Goal: Task Accomplishment & Management: Use online tool/utility

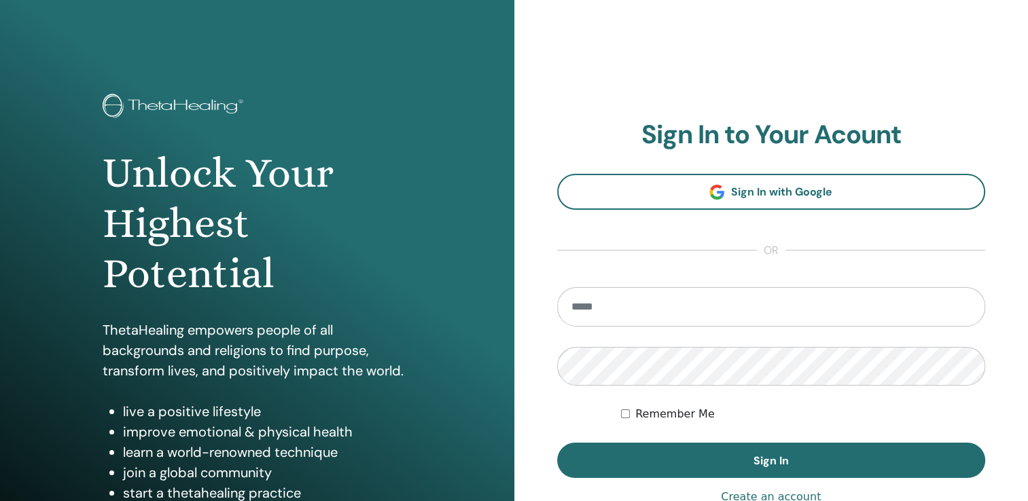
click at [600, 304] on input "email" at bounding box center [771, 306] width 429 height 39
type input "**********"
click at [727, 478] on div "**********" at bounding box center [771, 326] width 429 height 413
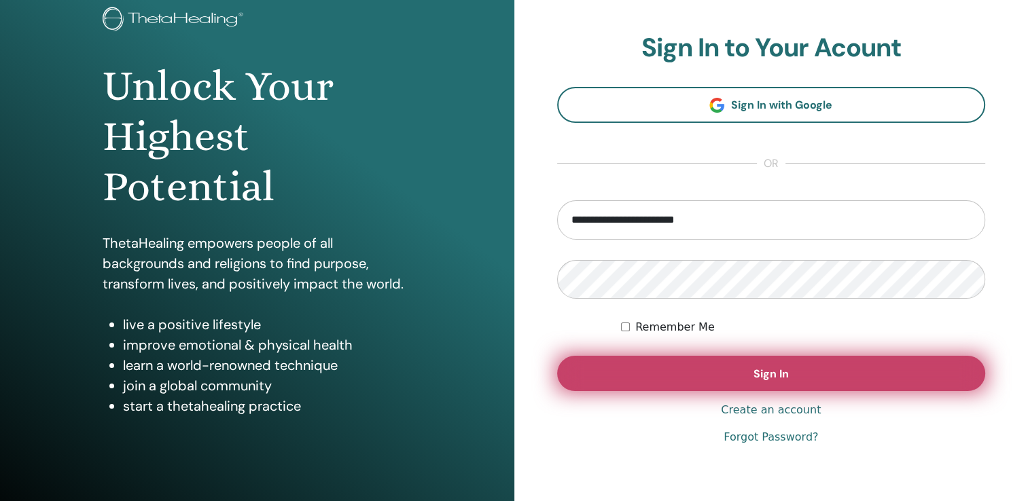
scroll to position [150, 0]
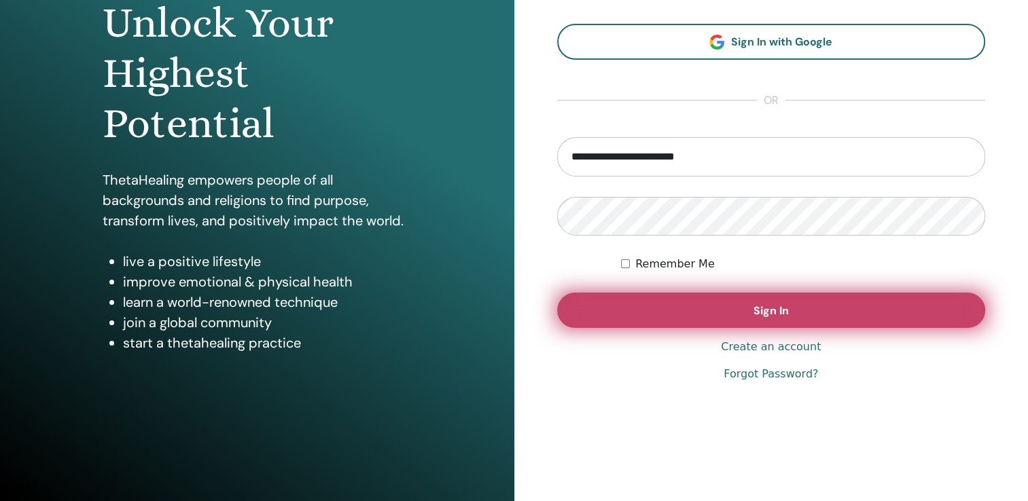
click at [772, 317] on button "Sign In" at bounding box center [771, 310] width 429 height 35
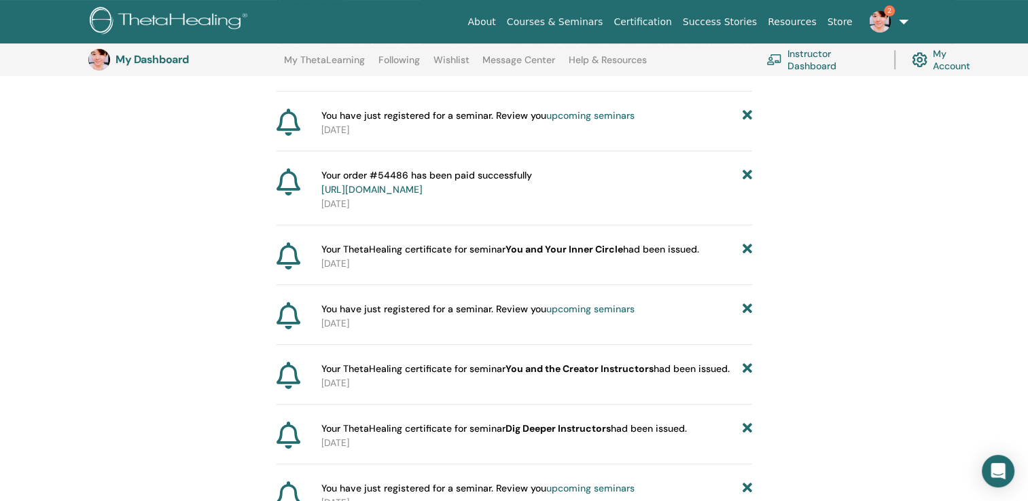
scroll to position [101, 0]
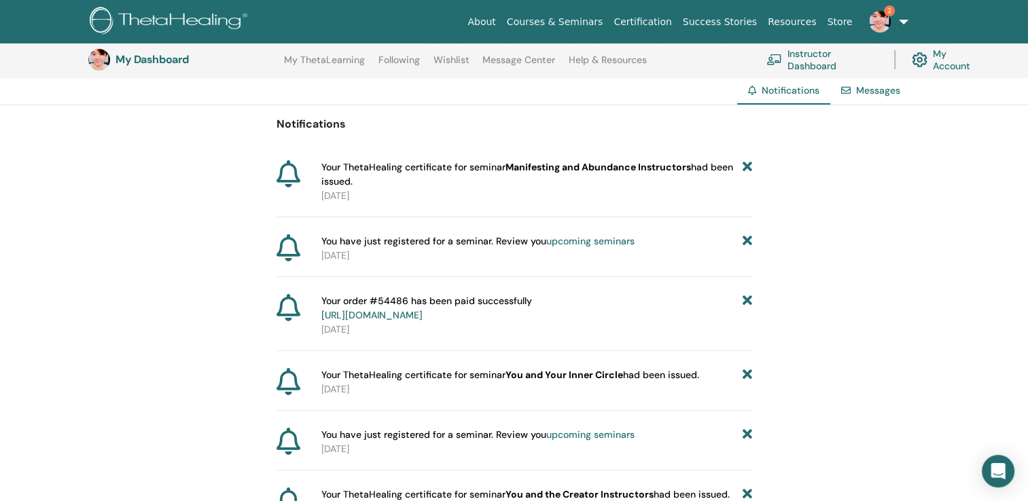
click at [326, 192] on p "2025-08-29" at bounding box center [536, 196] width 431 height 14
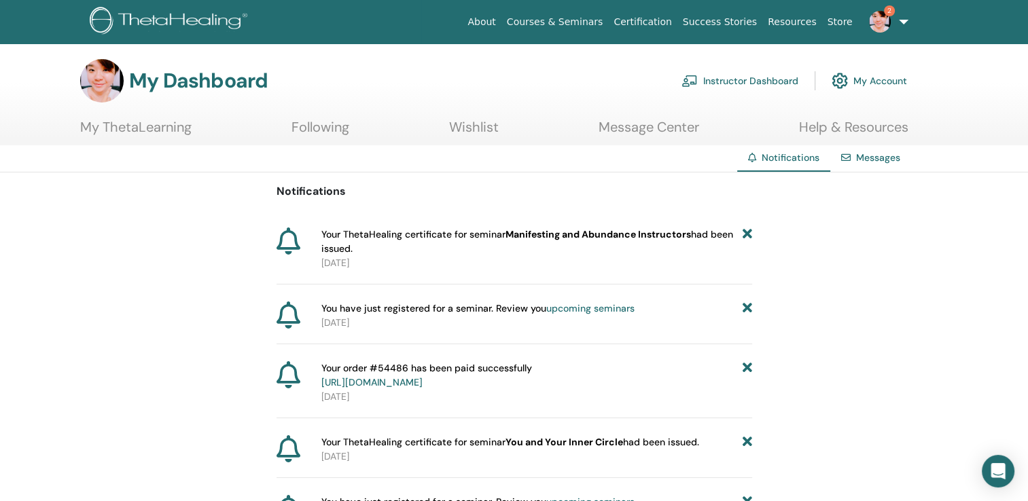
scroll to position [0, 0]
click at [639, 134] on link "Message Center" at bounding box center [648, 133] width 101 height 26
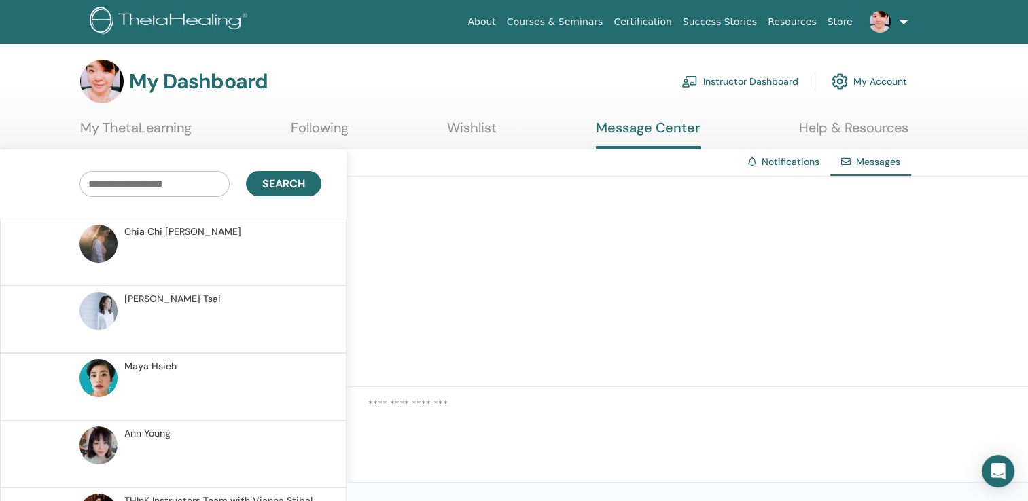
click at [495, 29] on link "About" at bounding box center [481, 22] width 39 height 25
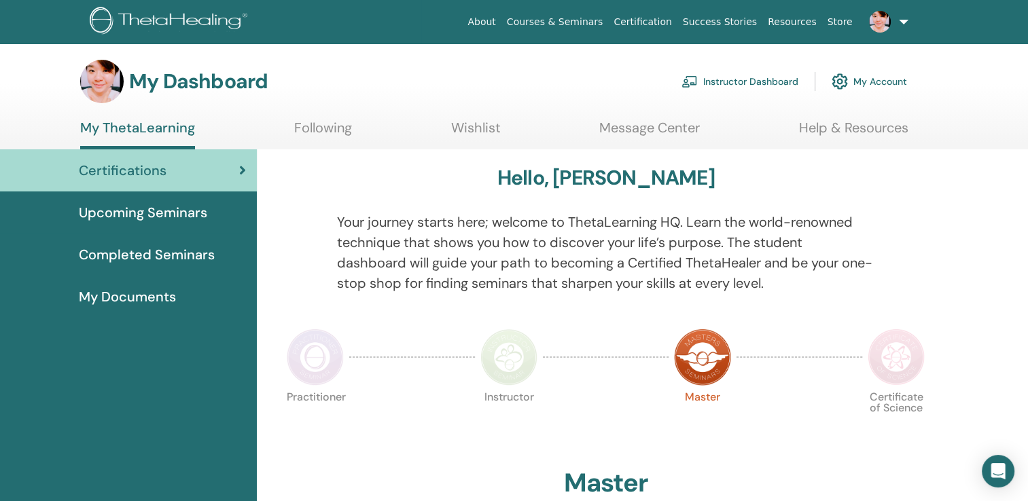
click at [164, 213] on span "Upcoming Seminars" at bounding box center [143, 212] width 128 height 20
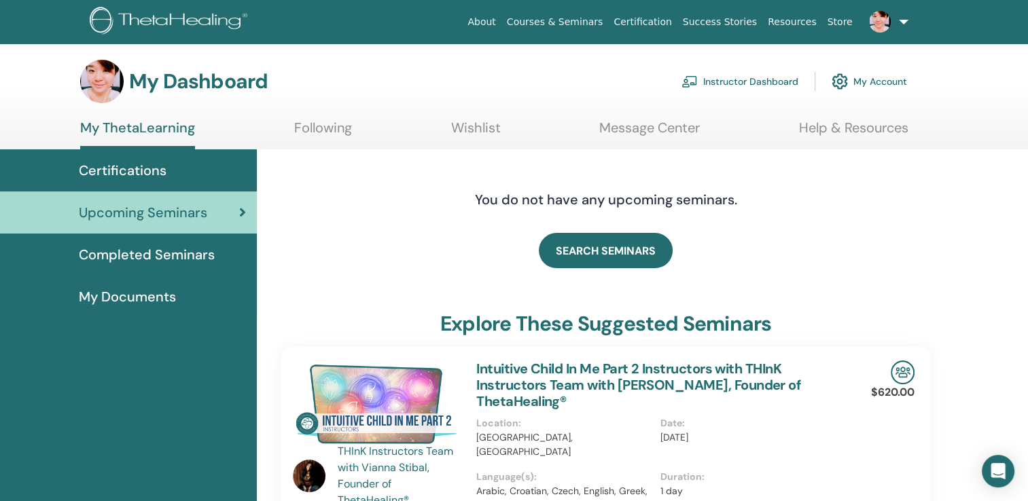
click at [108, 261] on span "Completed Seminars" at bounding box center [147, 255] width 136 height 20
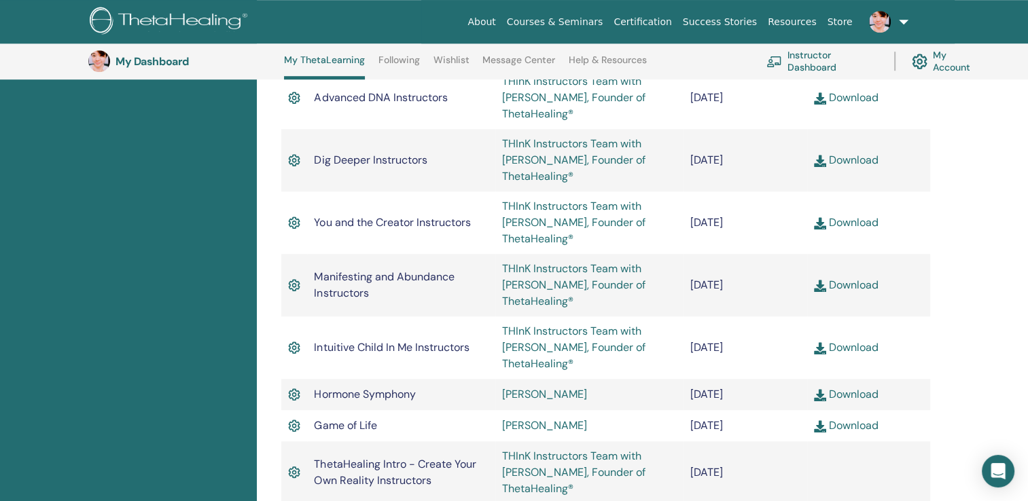
scroll to position [986, 0]
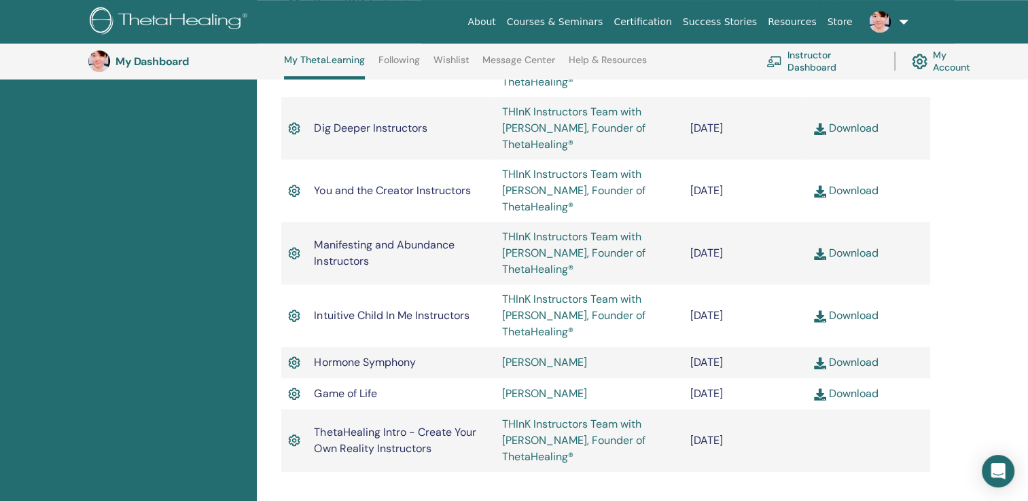
click at [846, 246] on link "Download" at bounding box center [846, 253] width 65 height 14
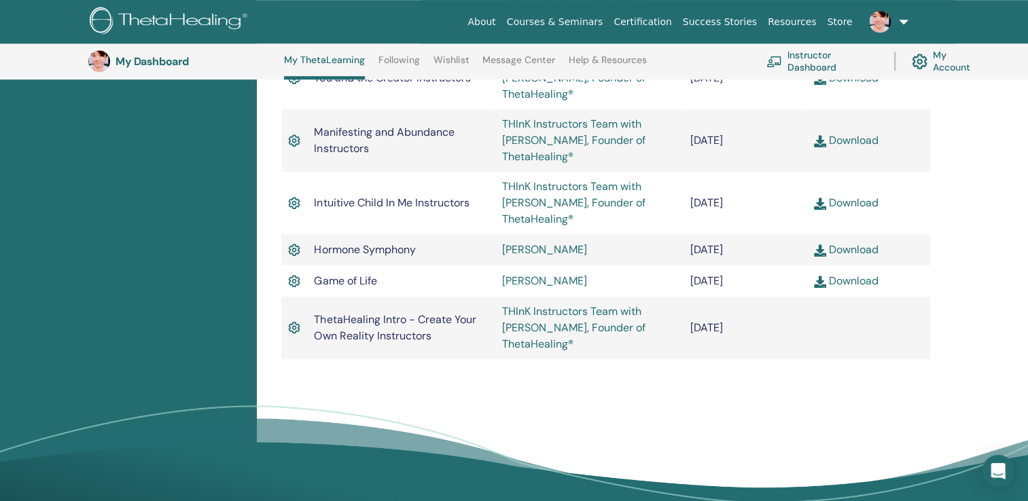
scroll to position [1122, 0]
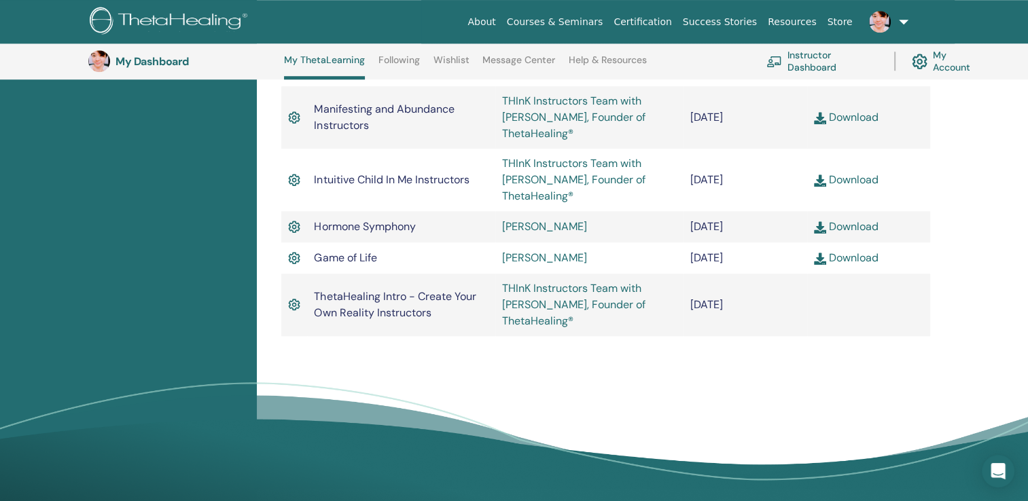
click at [391, 56] on link "Following" at bounding box center [398, 65] width 41 height 22
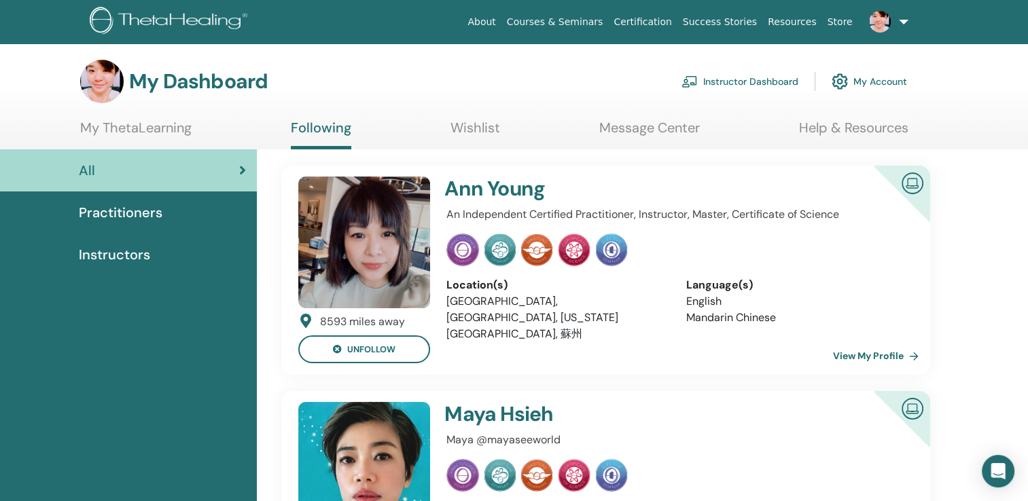
click at [90, 123] on link "My ThetaLearning" at bounding box center [135, 133] width 111 height 26
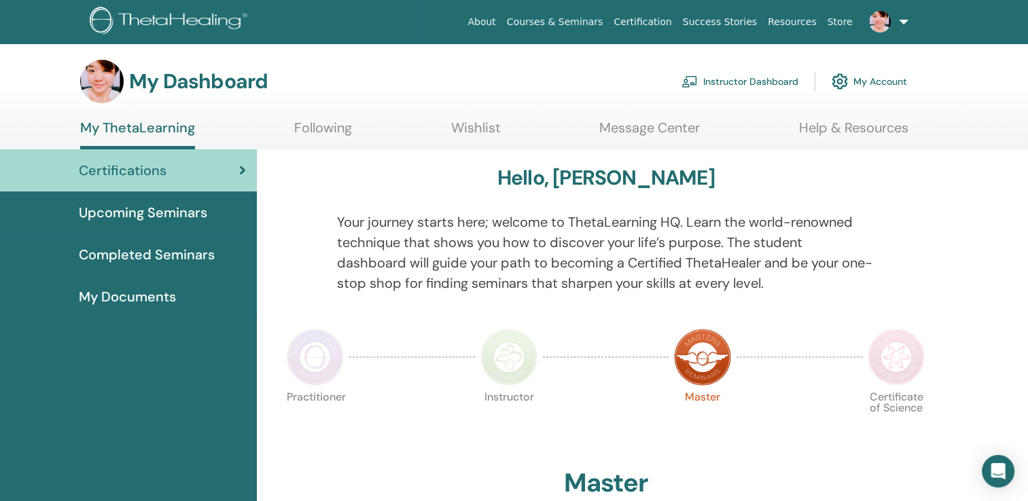
click at [314, 132] on link "Following" at bounding box center [323, 133] width 58 height 26
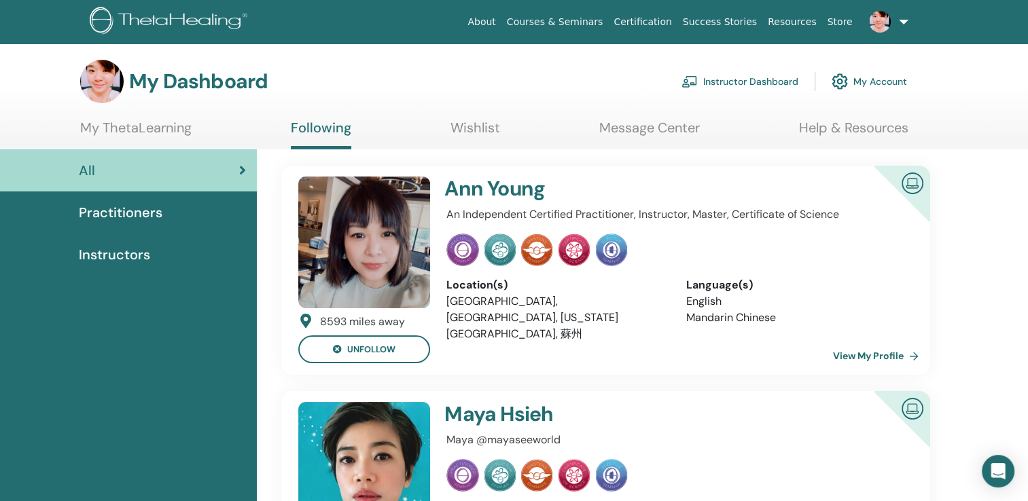
click at [888, 80] on link "My Account" at bounding box center [868, 82] width 75 height 30
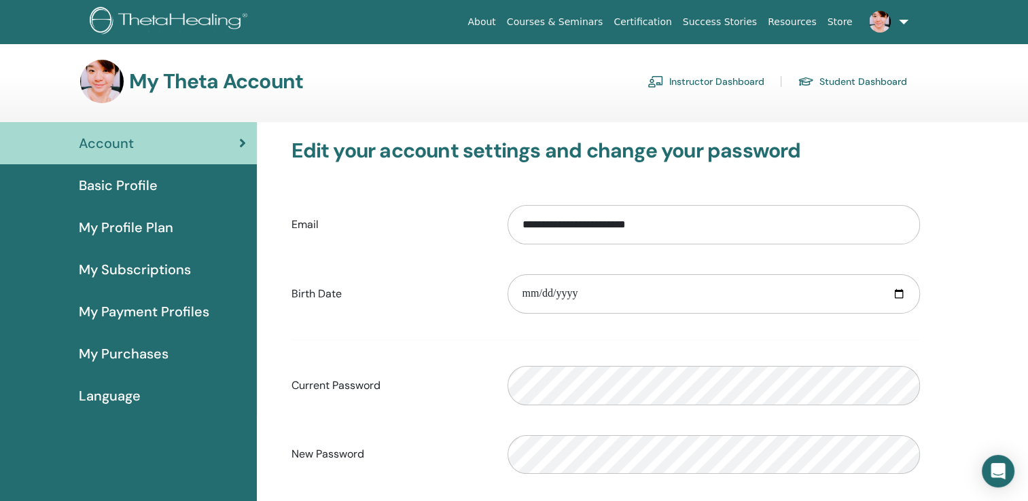
click at [159, 354] on span "My Purchases" at bounding box center [124, 354] width 90 height 20
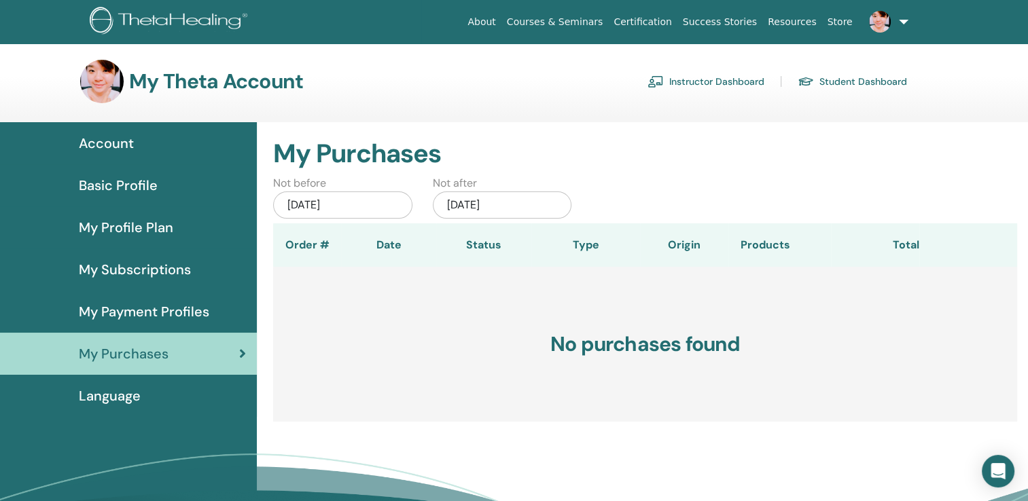
click at [353, 204] on div "[DATE]" at bounding box center [342, 205] width 139 height 27
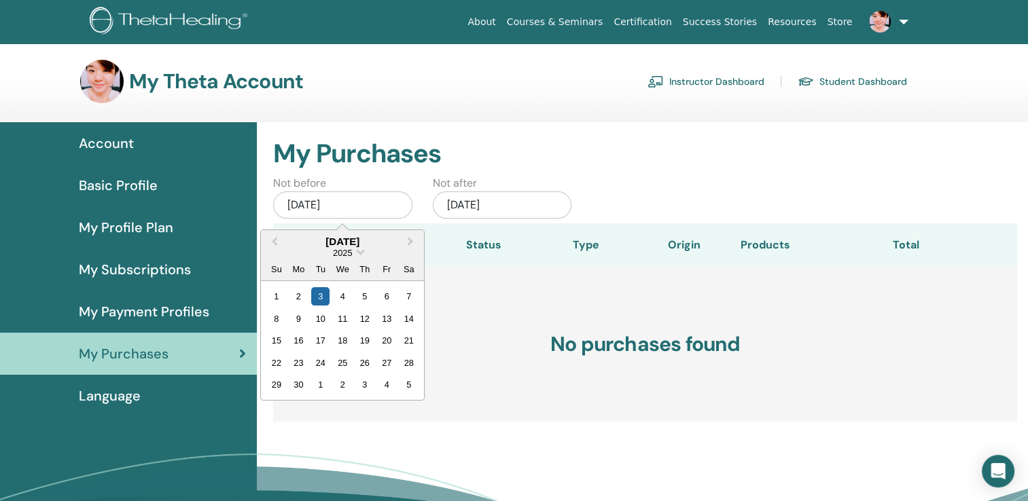
click at [882, 85] on link "Student Dashboard" at bounding box center [851, 82] width 109 height 22
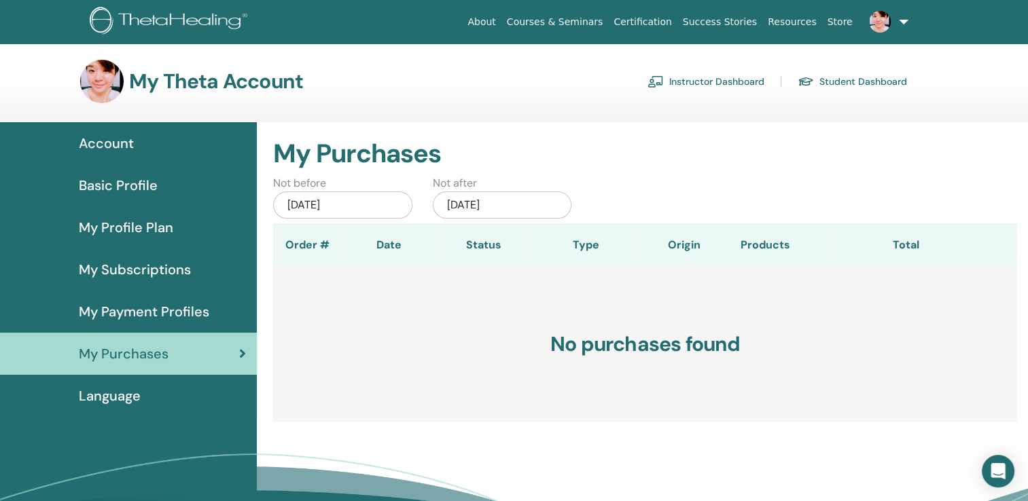
click at [747, 75] on link "Instructor Dashboard" at bounding box center [705, 82] width 117 height 22
click at [720, 83] on link "Instructor Dashboard" at bounding box center [705, 82] width 117 height 22
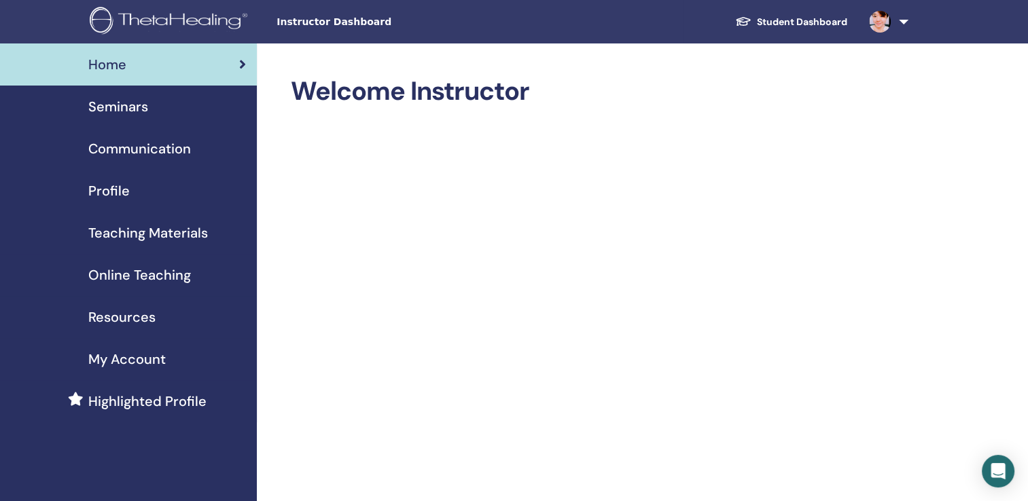
click at [166, 235] on span "Teaching Materials" at bounding box center [148, 233] width 120 height 20
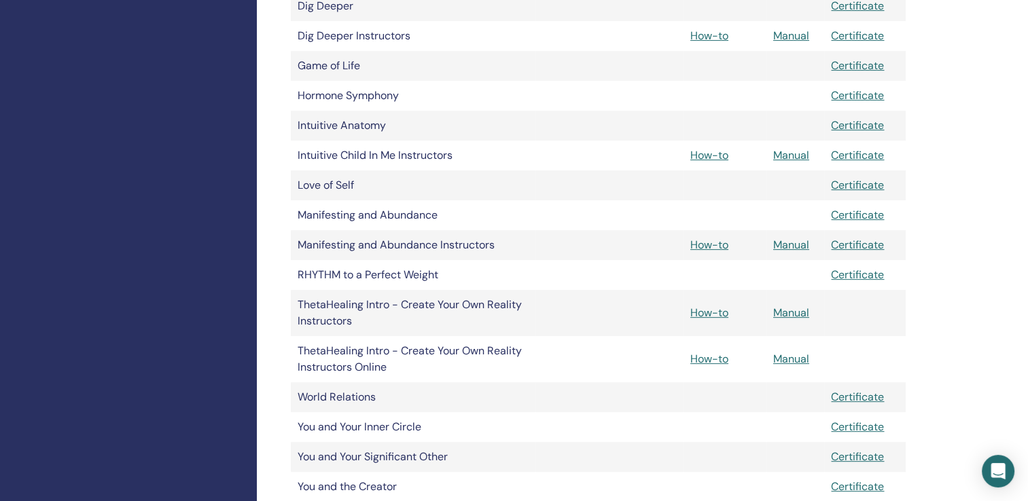
scroll to position [475, 0]
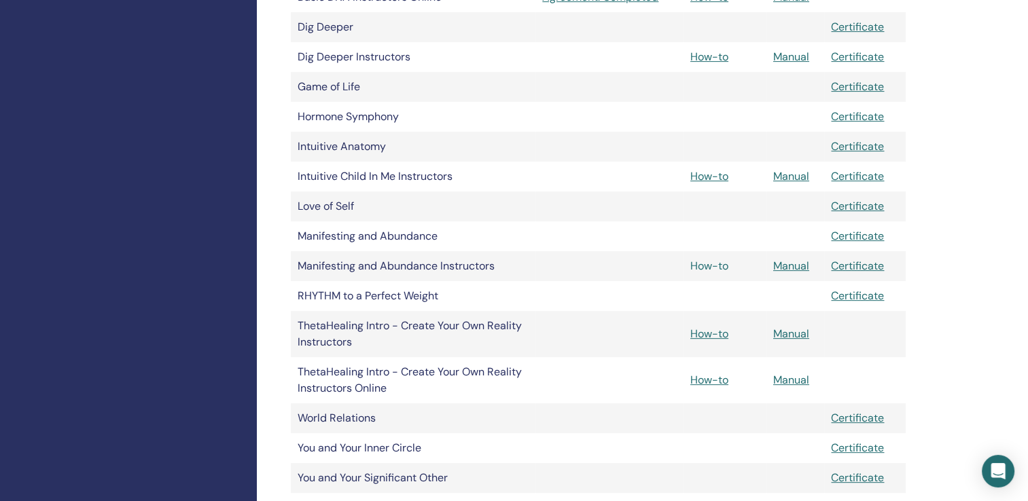
click at [714, 266] on link "How-to" at bounding box center [709, 266] width 38 height 14
